Goal: Information Seeking & Learning: Compare options

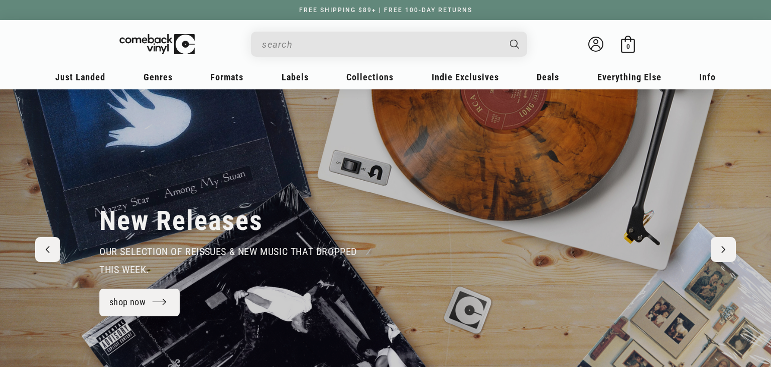
click at [326, 47] on input "When autocomplete results are available use up and down arrows to review and en…" at bounding box center [381, 44] width 238 height 21
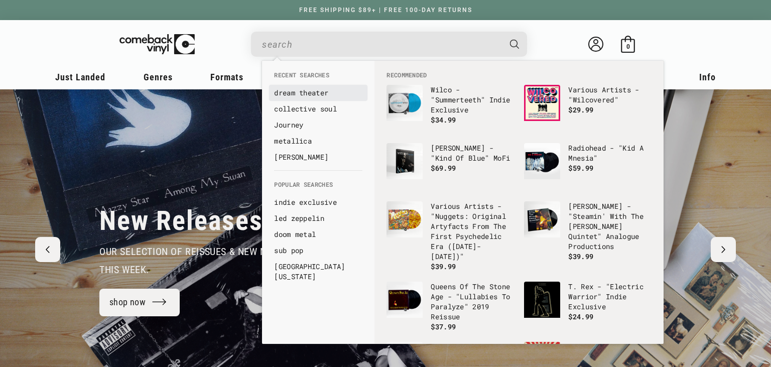
click at [315, 93] on link "dream theater" at bounding box center [318, 93] width 88 height 10
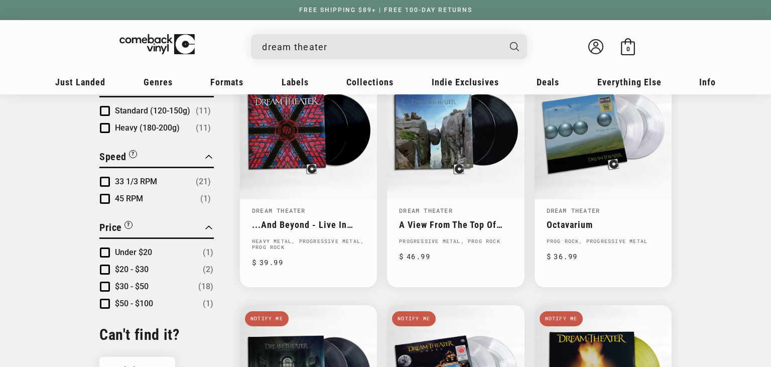
scroll to position [530, 0]
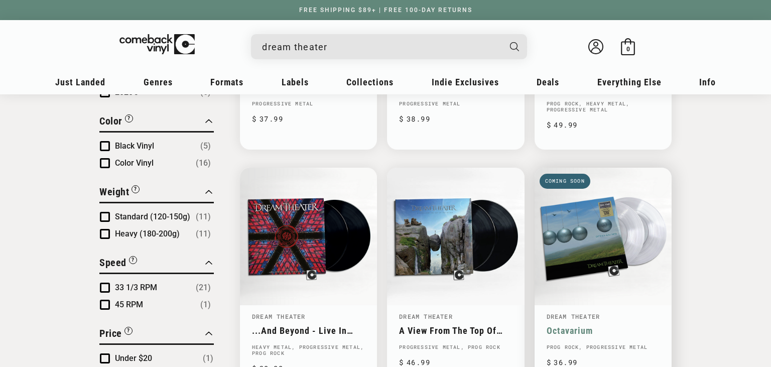
click at [601, 325] on link "Octavarium" at bounding box center [603, 330] width 113 height 11
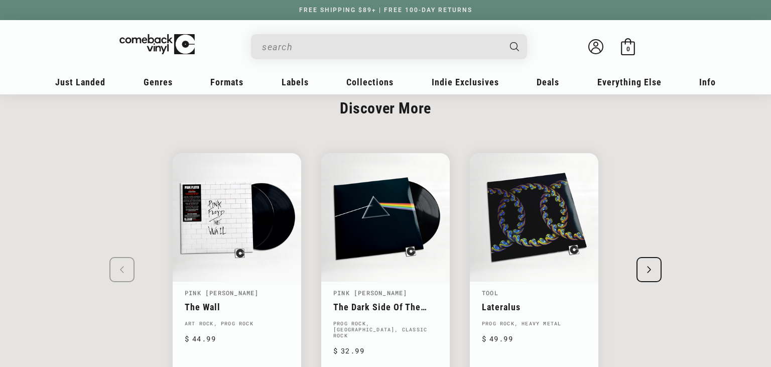
scroll to position [1113, 0]
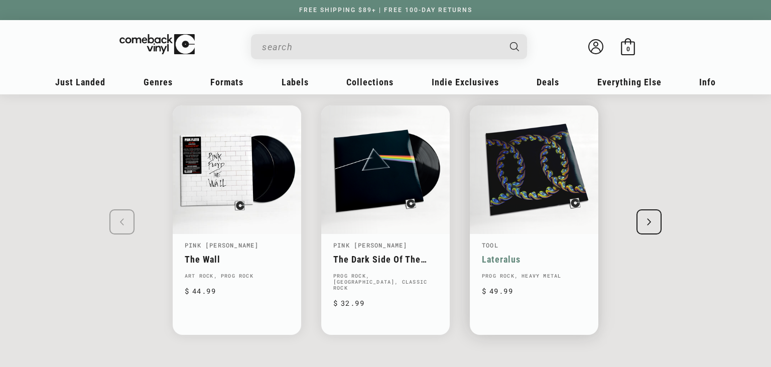
click at [523, 254] on link "Lateralus" at bounding box center [534, 259] width 104 height 11
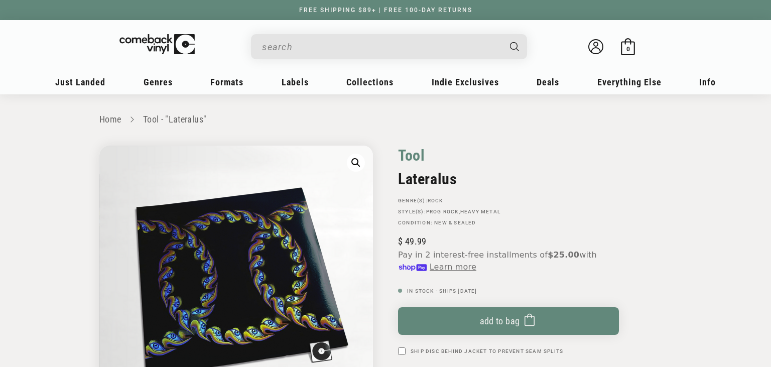
click at [411, 154] on link "Tool" at bounding box center [411, 156] width 27 height 20
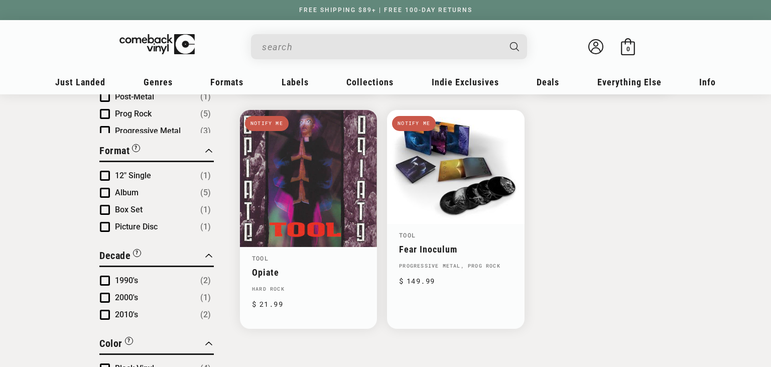
scroll to position [318, 0]
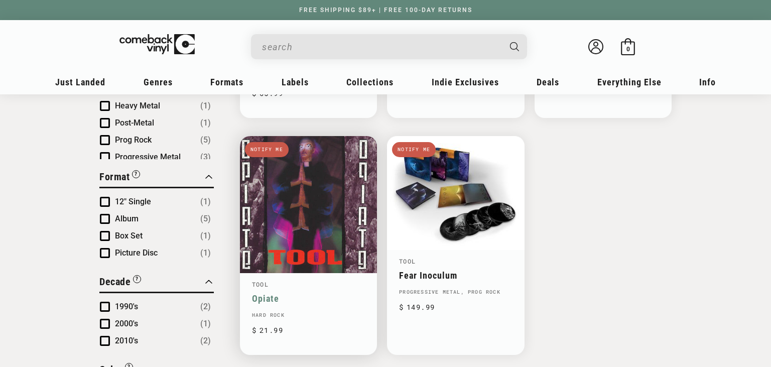
click at [319, 293] on link "Opiate" at bounding box center [308, 298] width 113 height 11
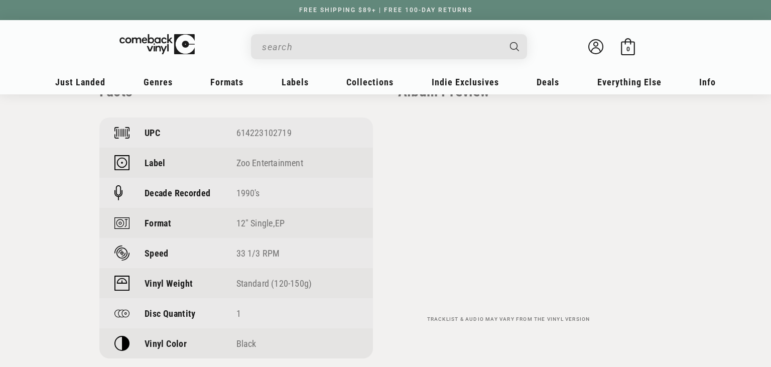
scroll to position [742, 0]
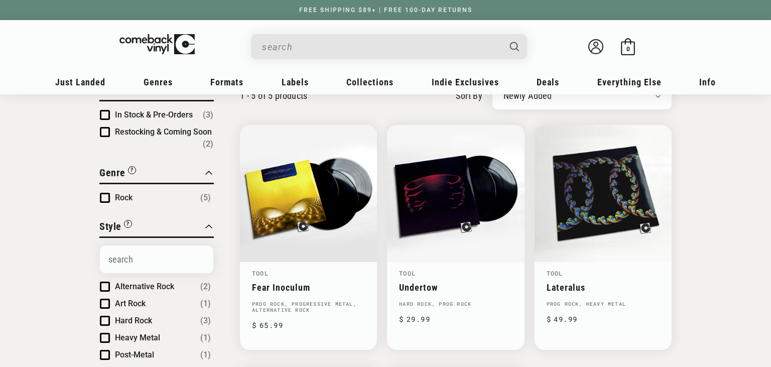
scroll to position [106, 0]
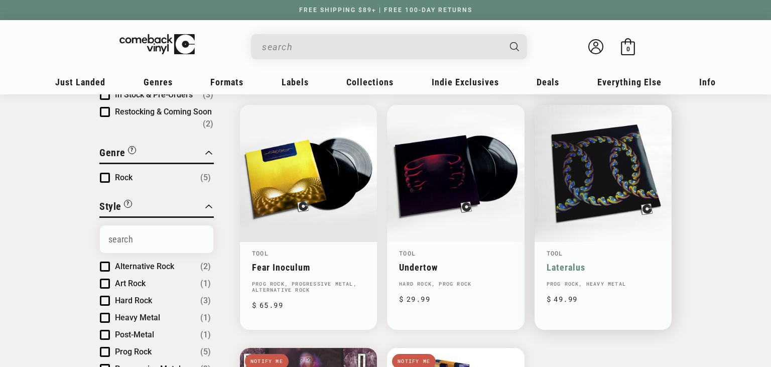
click at [594, 262] on link "Lateralus" at bounding box center [603, 267] width 113 height 11
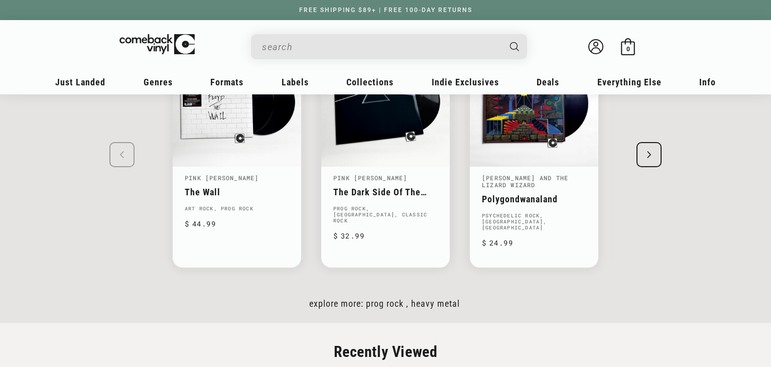
scroll to position [1432, 0]
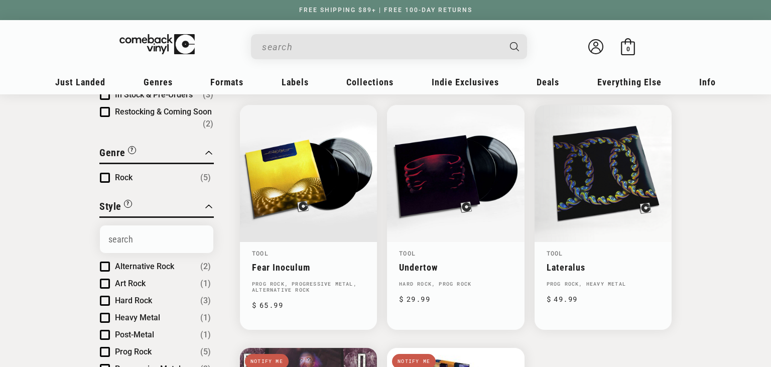
scroll to position [106, 0]
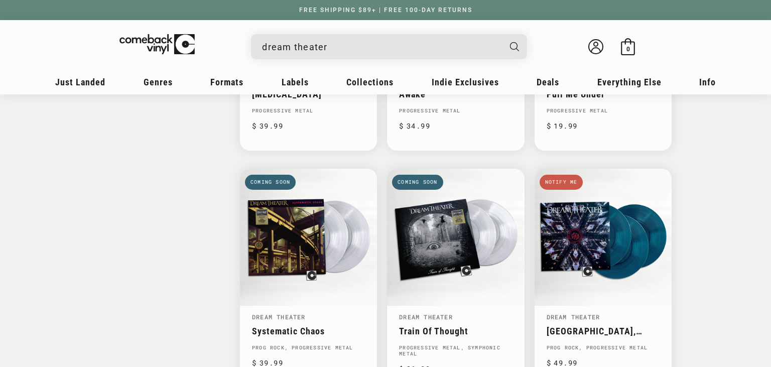
scroll to position [1007, 0]
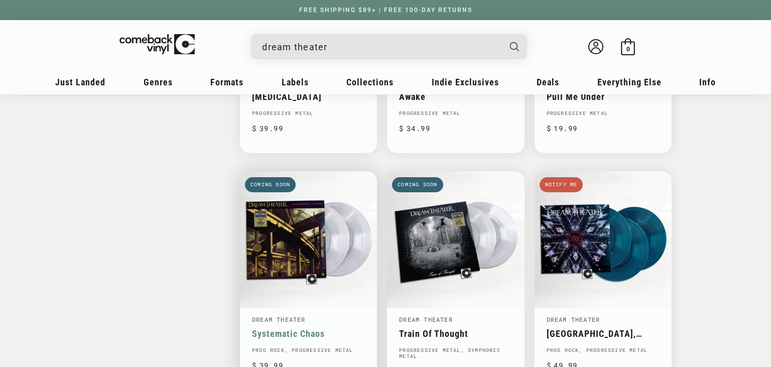
click at [292, 328] on link "Systematic Chaos" at bounding box center [308, 333] width 113 height 11
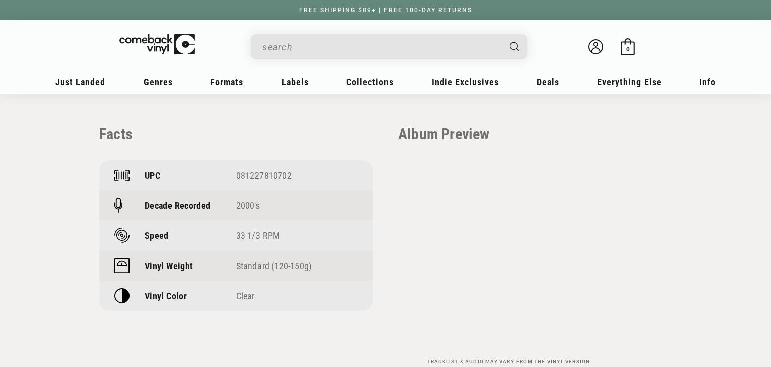
scroll to position [742, 0]
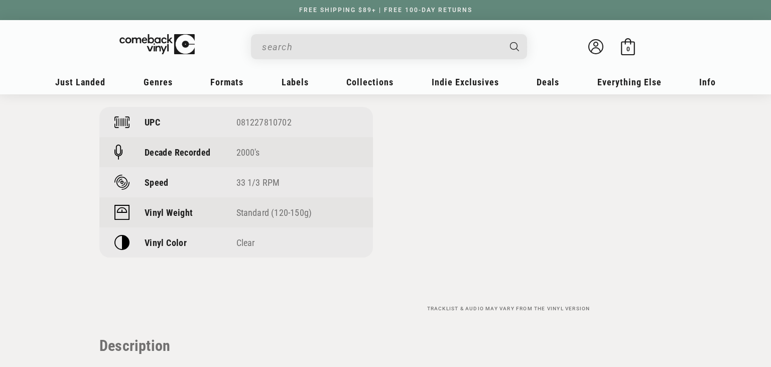
click at [333, 51] on input "When autocomplete results are available use up and down arrows to review and en…" at bounding box center [381, 47] width 238 height 21
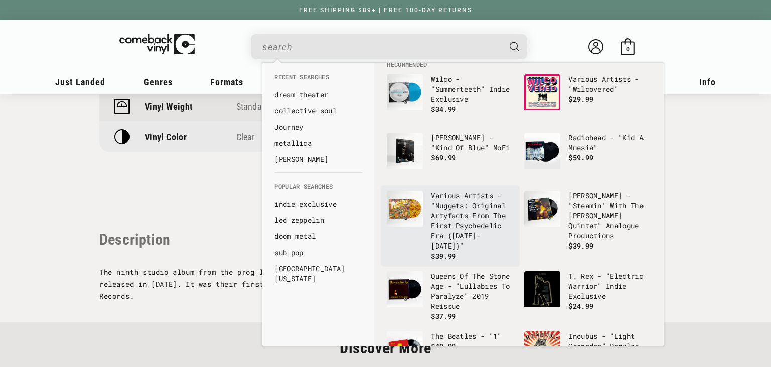
scroll to position [0, 0]
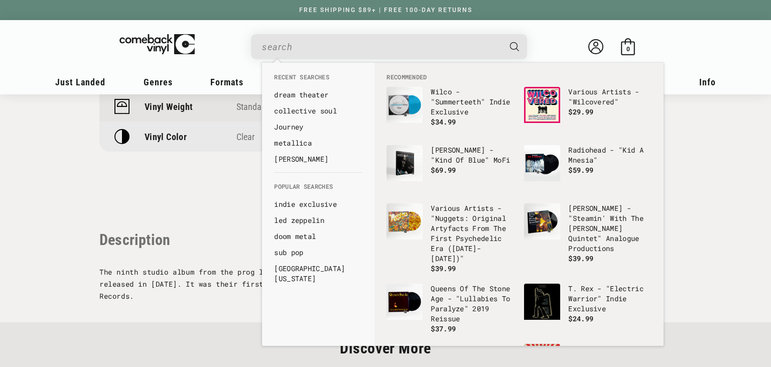
click at [340, 50] on input "When autocomplete results are available use up and down arrows to review and en…" at bounding box center [381, 47] width 238 height 21
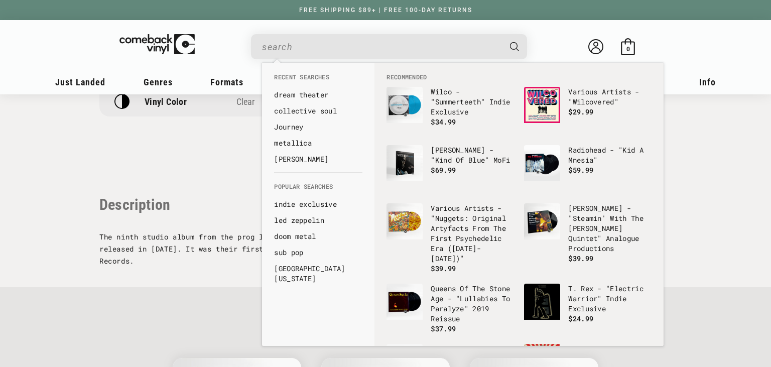
scroll to position [901, 0]
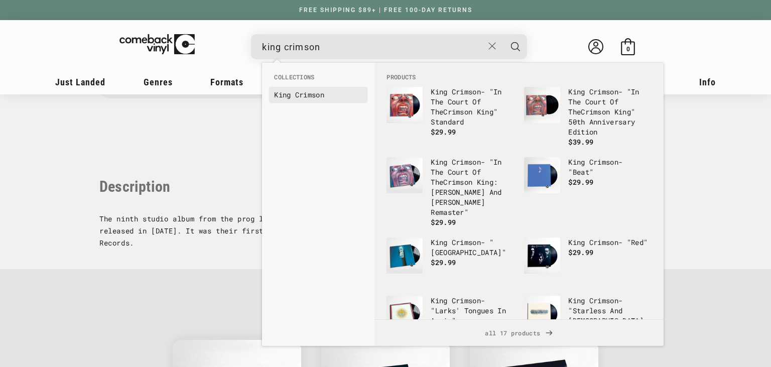
type input "king crimson"
click at [321, 101] on li "King Crimson" at bounding box center [318, 95] width 98 height 16
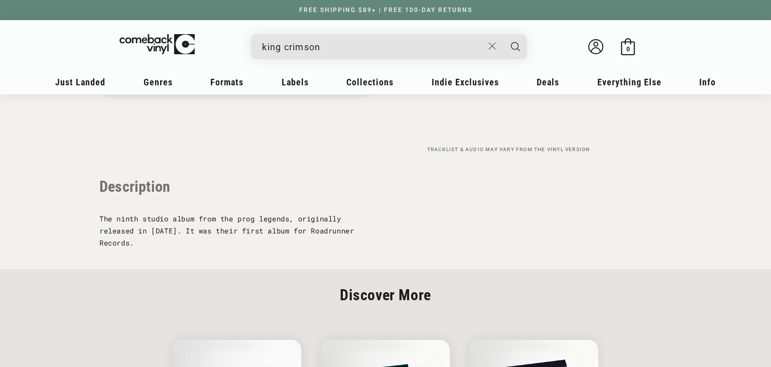
click at [331, 45] on input "king crimson" at bounding box center [372, 47] width 221 height 21
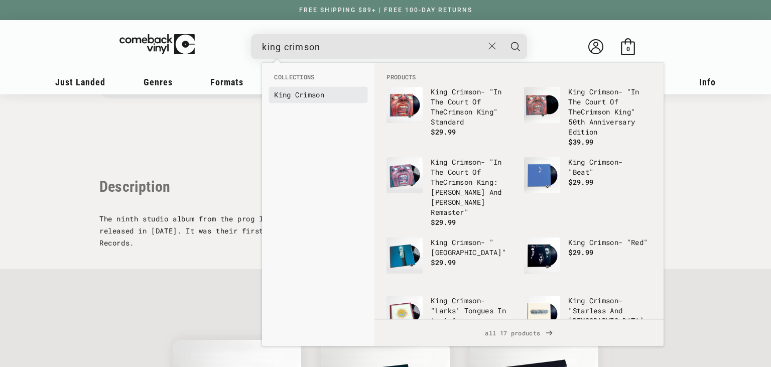
click at [312, 98] on b "Crimson" at bounding box center [309, 95] width 29 height 10
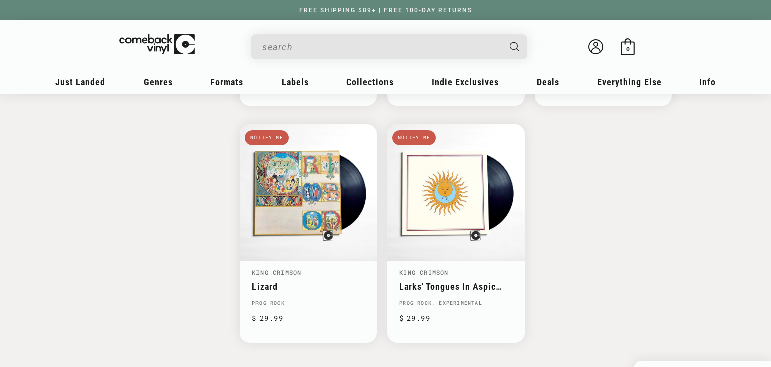
scroll to position [1007, 0]
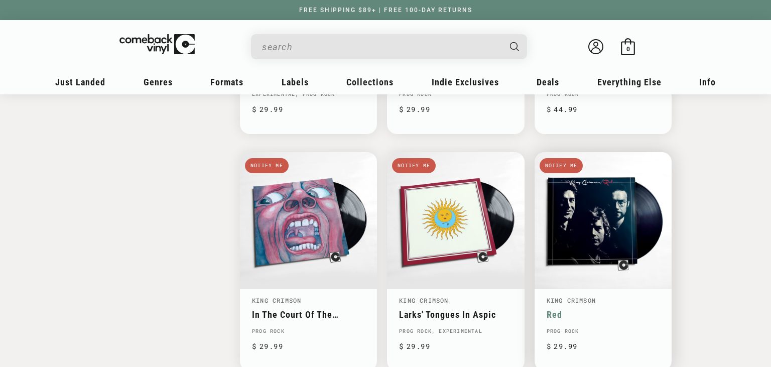
click at [591, 309] on link "Red" at bounding box center [603, 314] width 113 height 11
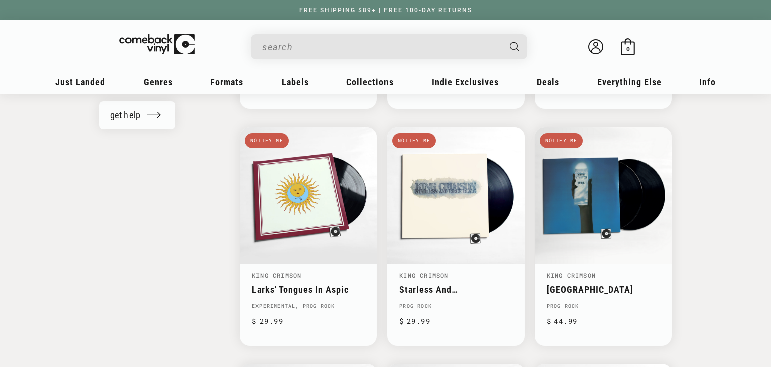
scroll to position [583, 0]
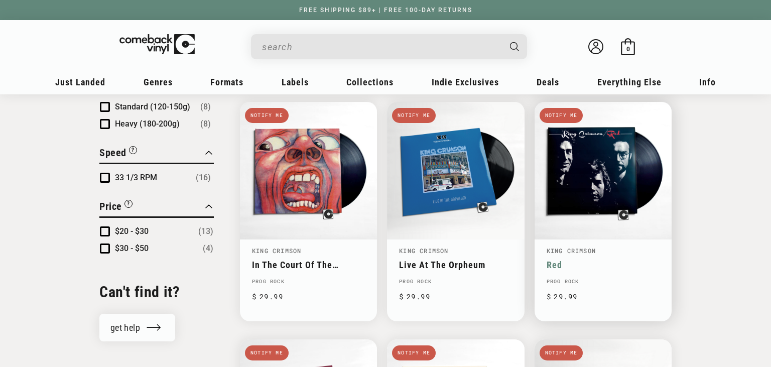
click at [596, 260] on link "Red" at bounding box center [603, 265] width 113 height 11
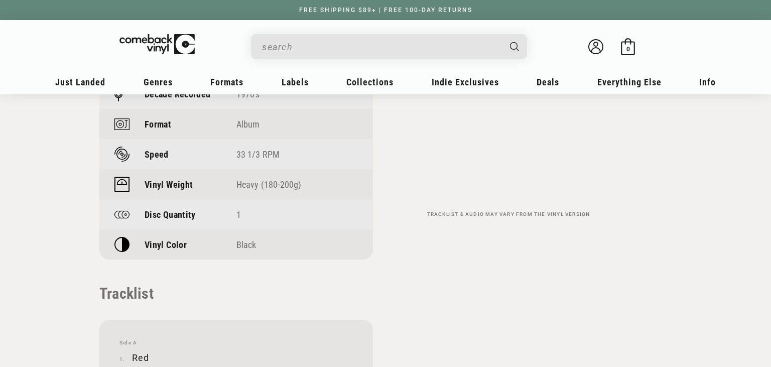
scroll to position [719, 0]
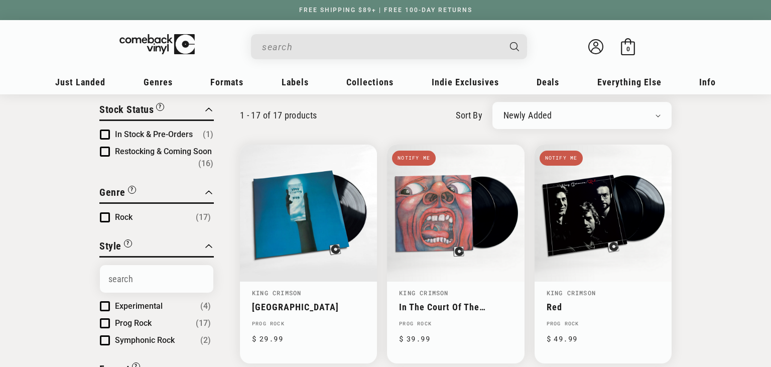
scroll to position [106, 0]
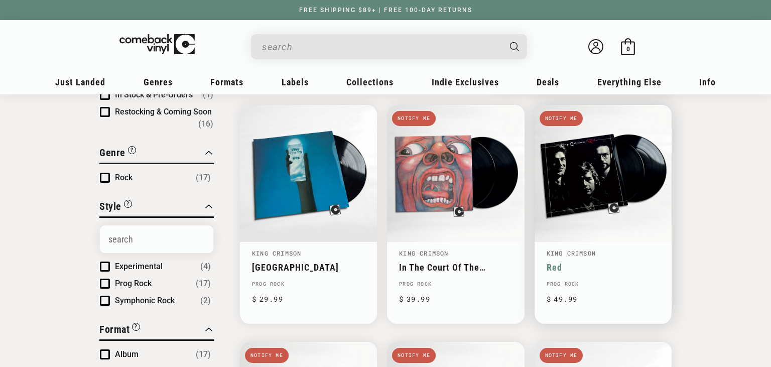
click at [609, 262] on link "Red" at bounding box center [603, 267] width 113 height 11
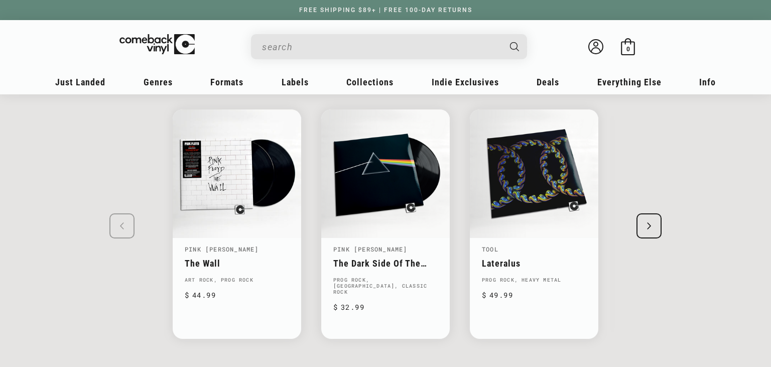
scroll to position [1537, 0]
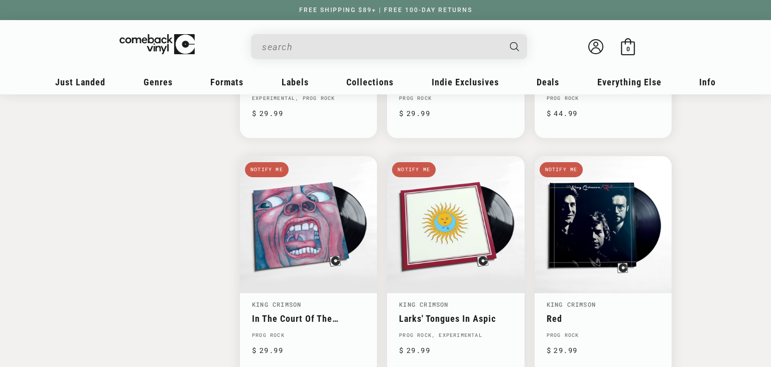
scroll to position [1007, 0]
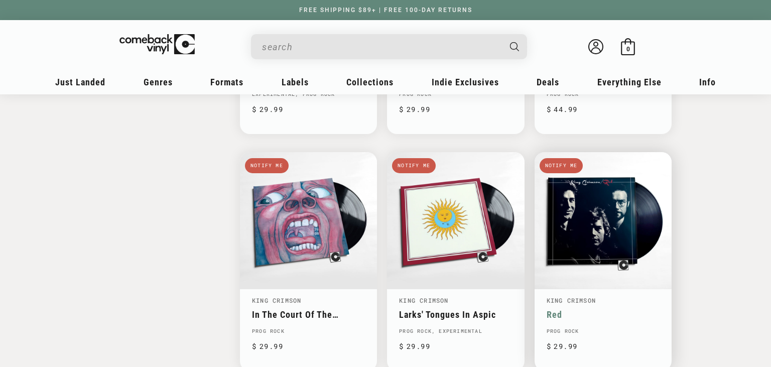
click at [589, 309] on link "Red" at bounding box center [603, 314] width 113 height 11
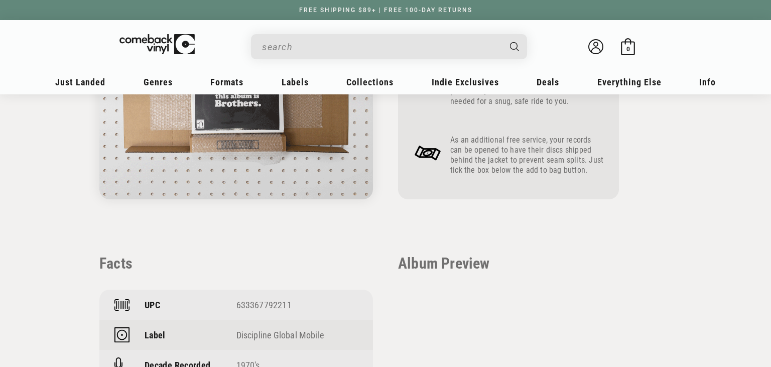
scroll to position [689, 0]
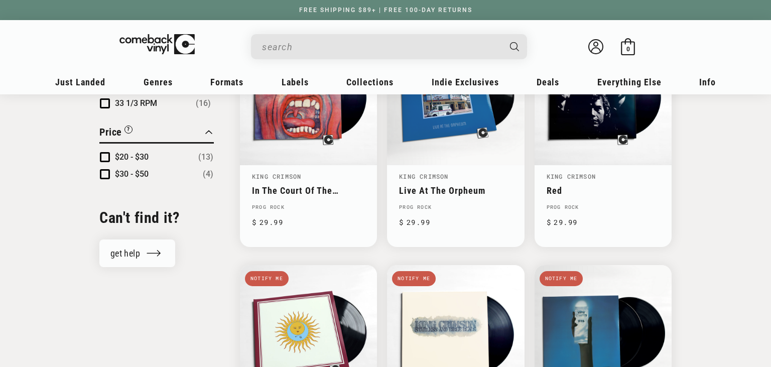
scroll to position [583, 0]
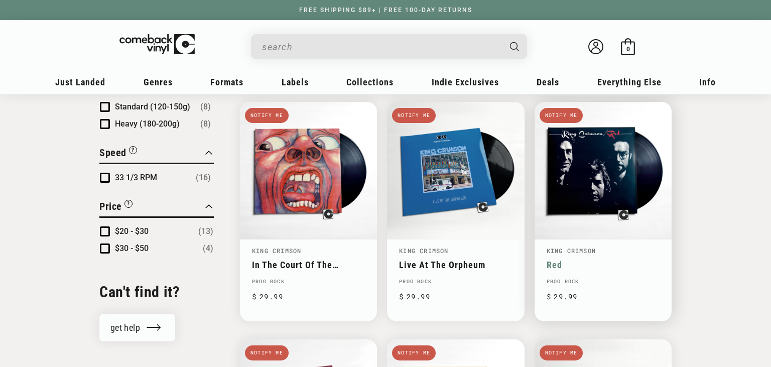
click at [610, 260] on link "Red" at bounding box center [603, 265] width 113 height 11
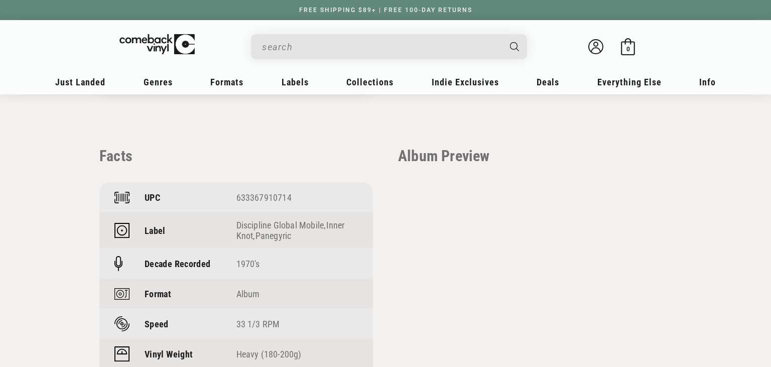
scroll to position [636, 0]
